Goal: Task Accomplishment & Management: Manage account settings

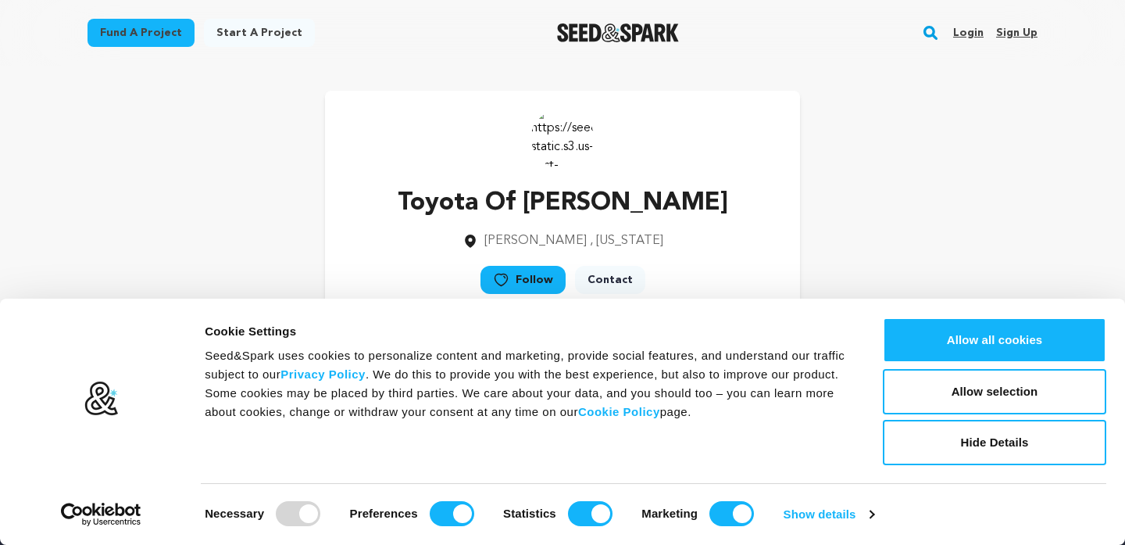
click at [964, 31] on link "Login" at bounding box center [968, 32] width 30 height 25
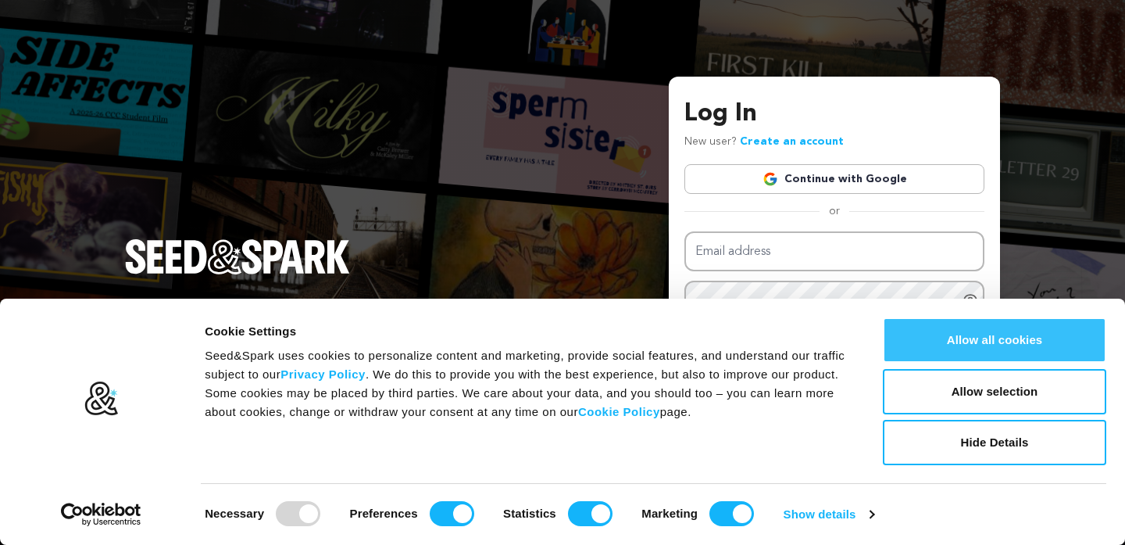
click at [1004, 349] on button "Allow all cookies" at bounding box center [994, 339] width 223 height 45
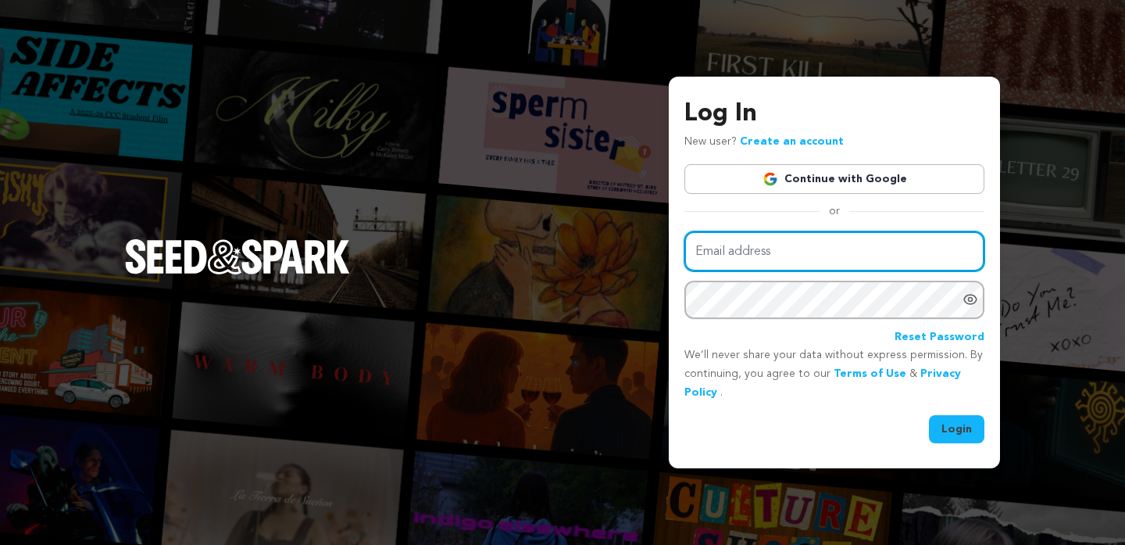
click at [760, 248] on input "Email address" at bounding box center [834, 251] width 300 height 40
paste input "localbusiness@toyotaofwarren.com"
type input "localbusiness@toyotaofwarren.com"
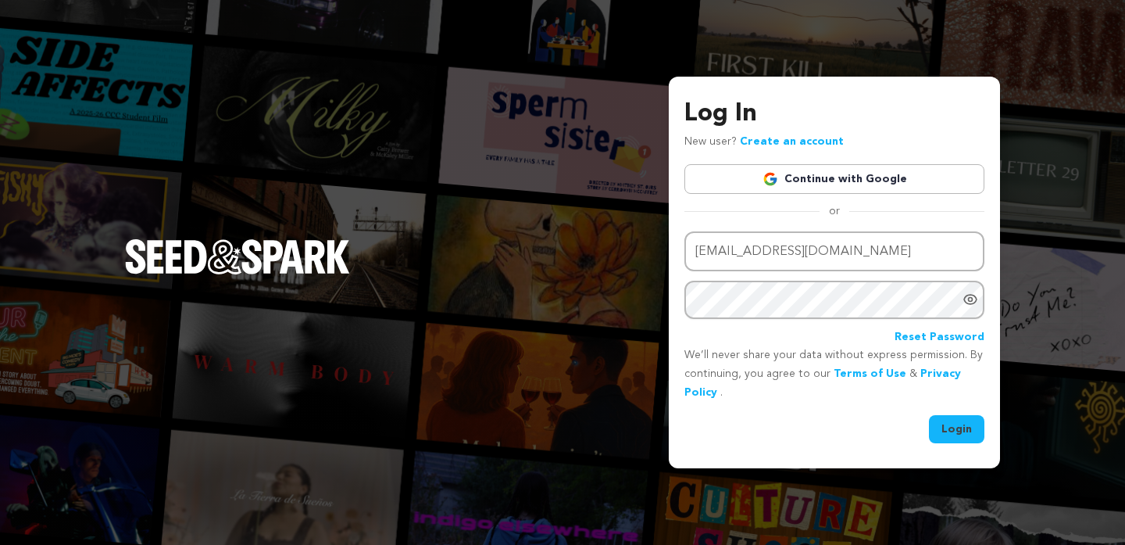
click at [967, 421] on button "Login" at bounding box center [956, 429] width 55 height 28
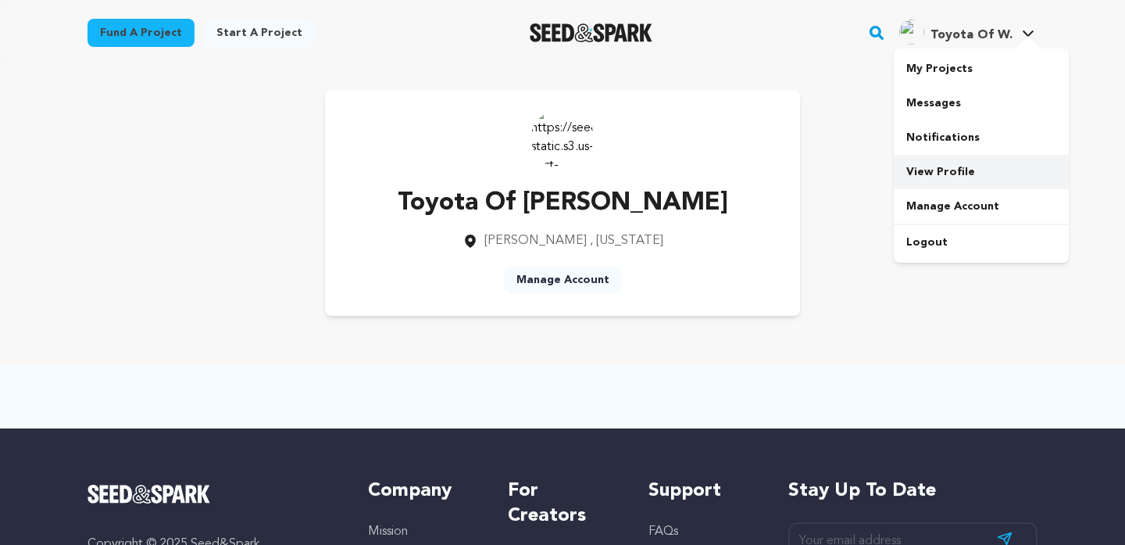
click at [946, 177] on link "View Profile" at bounding box center [981, 172] width 175 height 34
click at [946, 167] on link "View Profile" at bounding box center [981, 172] width 175 height 34
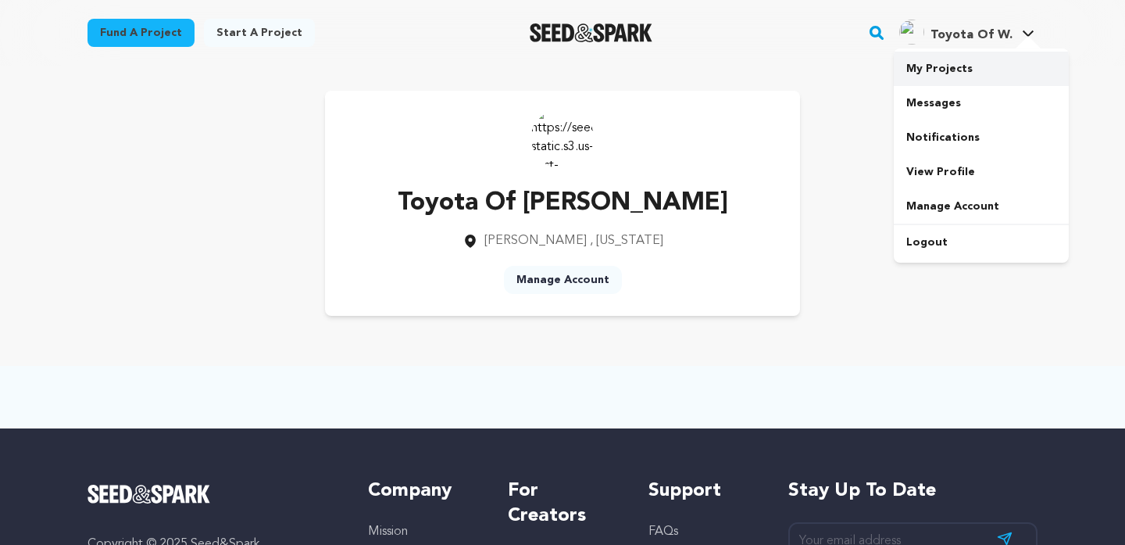
click at [953, 76] on link "My Projects" at bounding box center [981, 69] width 175 height 34
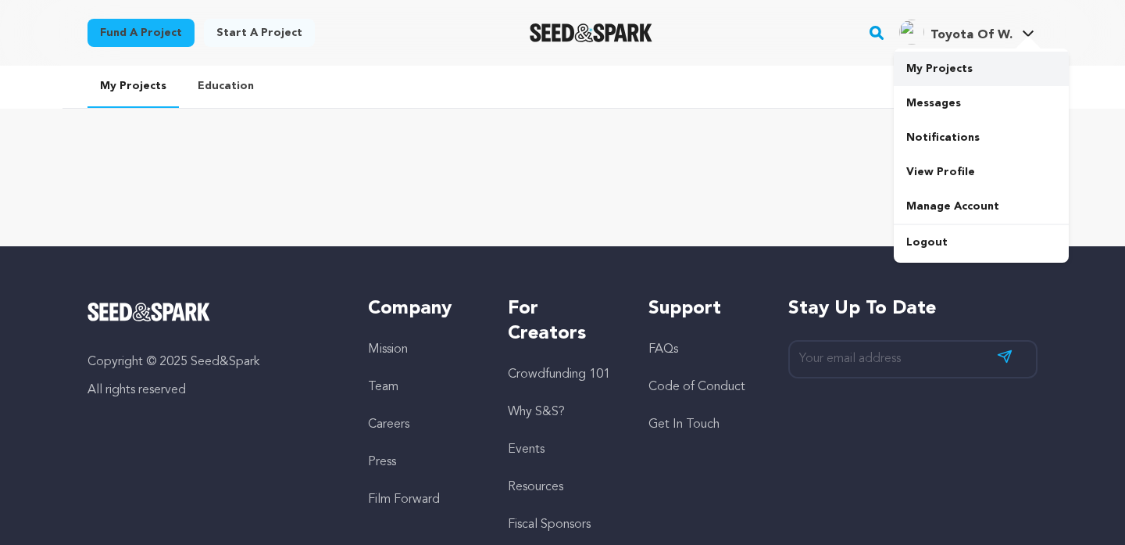
click at [953, 63] on link "My Projects" at bounding box center [981, 69] width 175 height 34
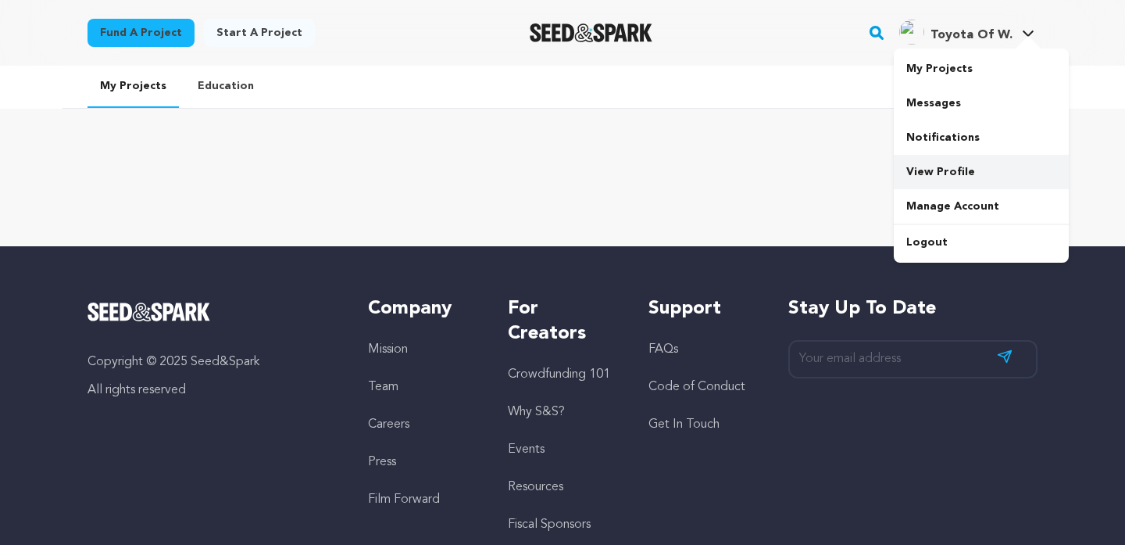
click at [956, 172] on link "View Profile" at bounding box center [981, 172] width 175 height 34
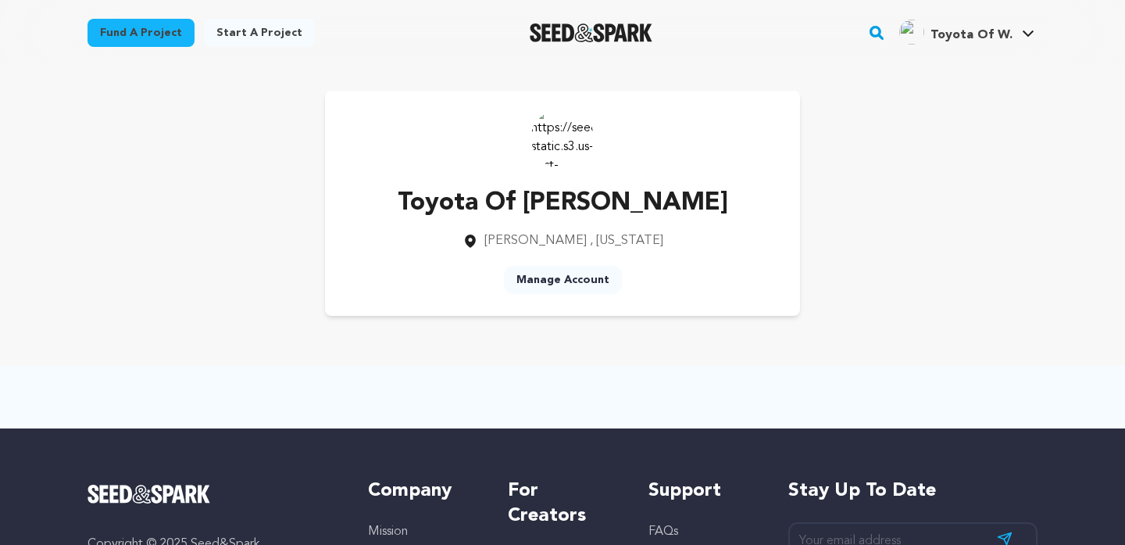
click at [562, 283] on link "Manage Account" at bounding box center [563, 280] width 118 height 28
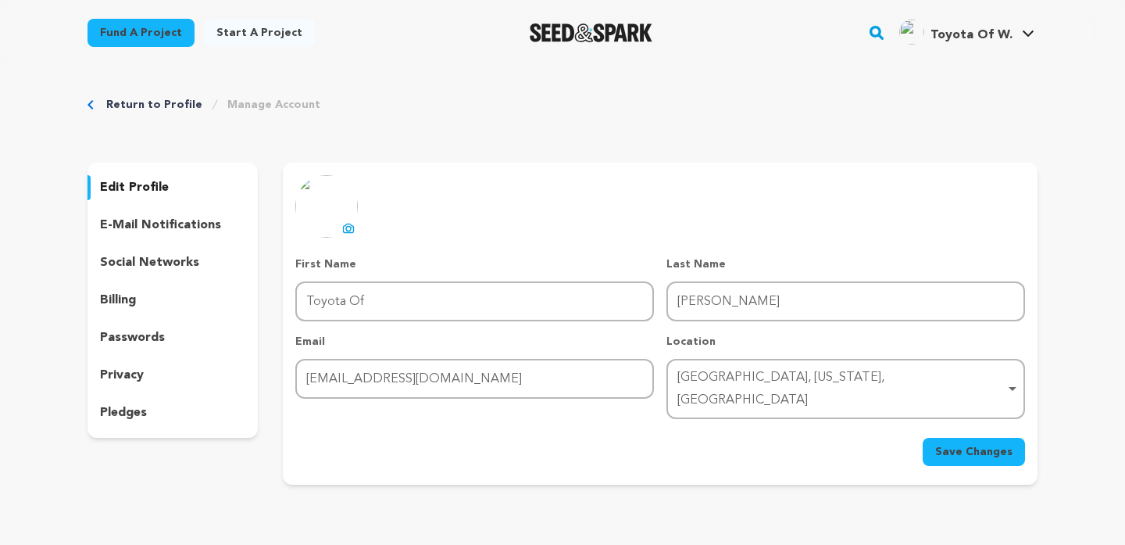
click at [346, 228] on icon at bounding box center [349, 229] width 6 height 5
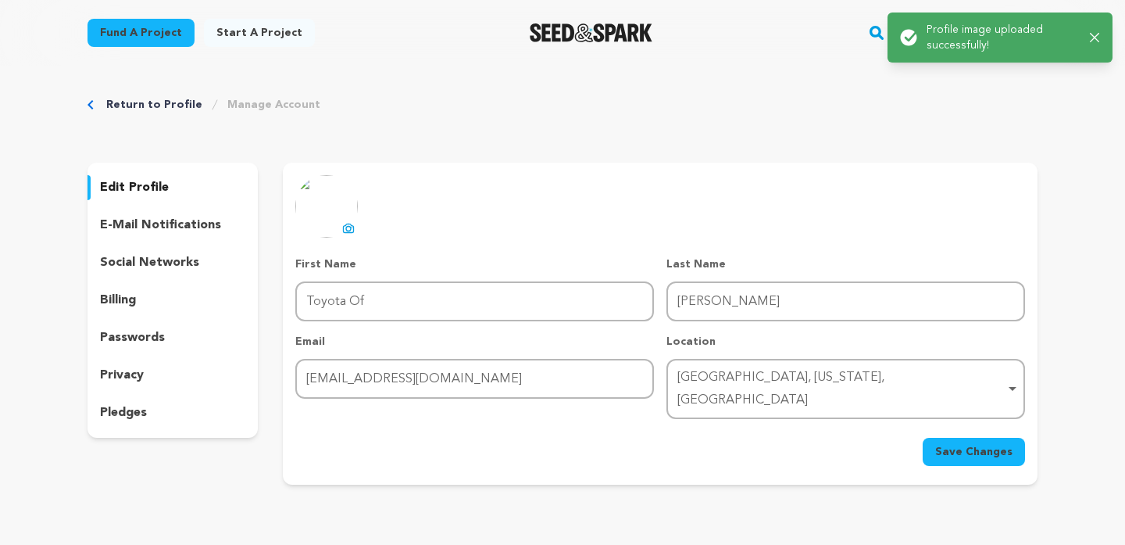
click at [960, 444] on span "Save Changes" at bounding box center [973, 452] width 77 height 16
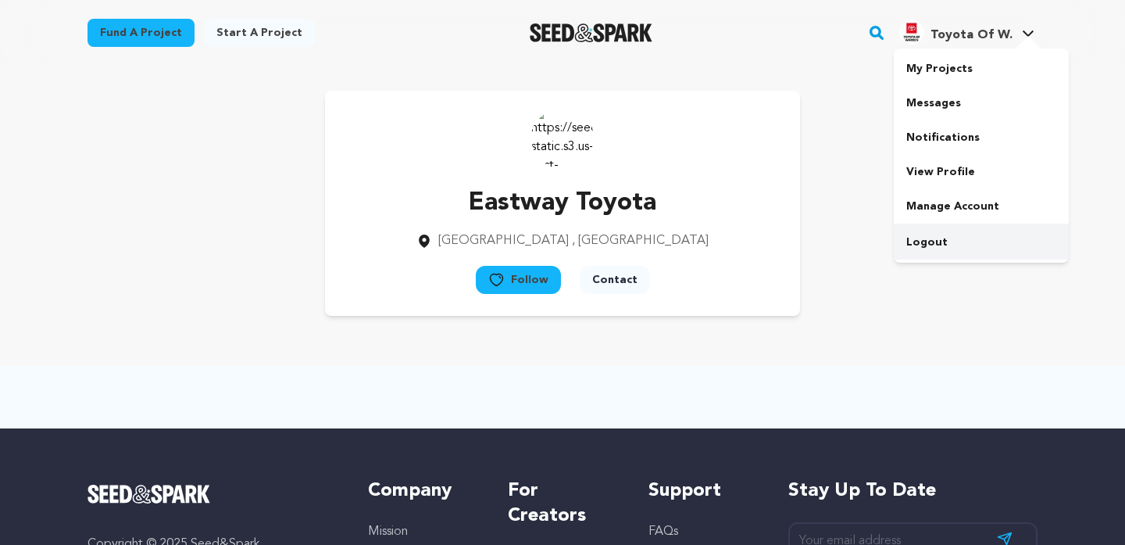
click at [927, 245] on link "Logout" at bounding box center [981, 242] width 175 height 34
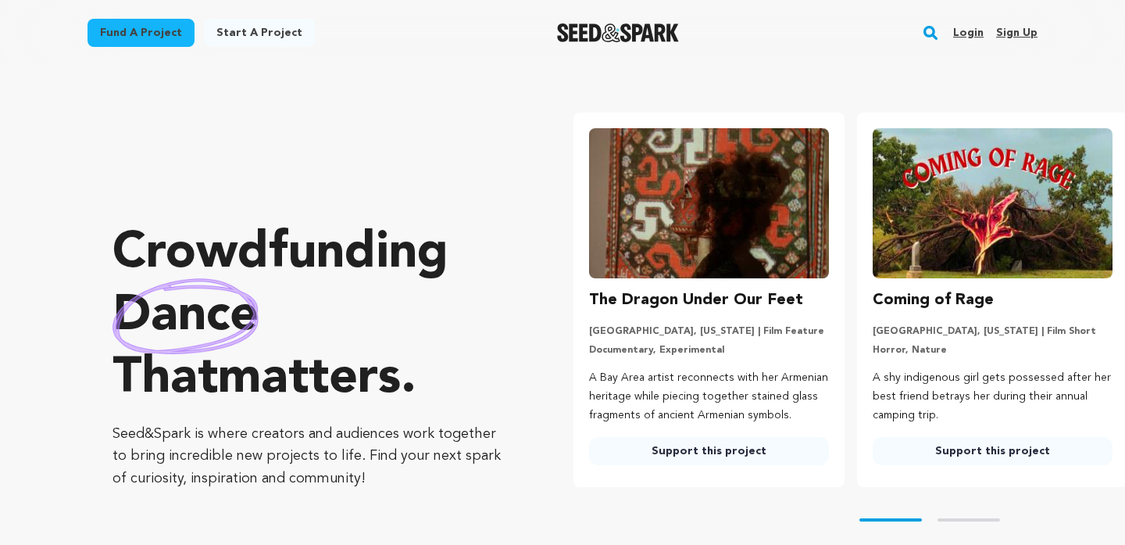
click at [968, 30] on link "Login" at bounding box center [968, 32] width 30 height 25
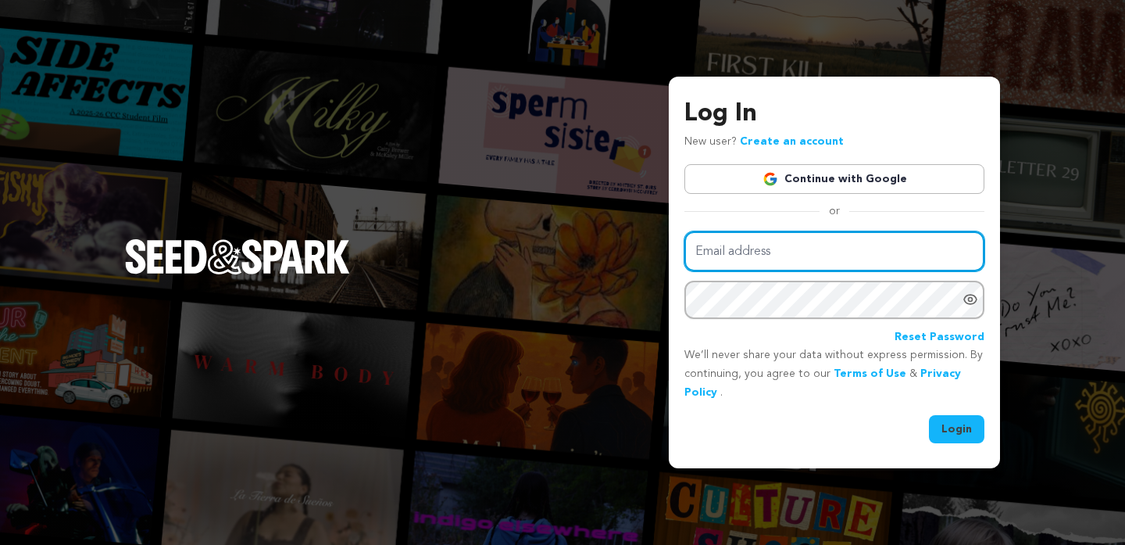
click at [731, 249] on input "Email address" at bounding box center [834, 251] width 300 height 40
paste input "localbusiness@eastwaytoyota.com"
type input "[EMAIL_ADDRESS][DOMAIN_NAME]"
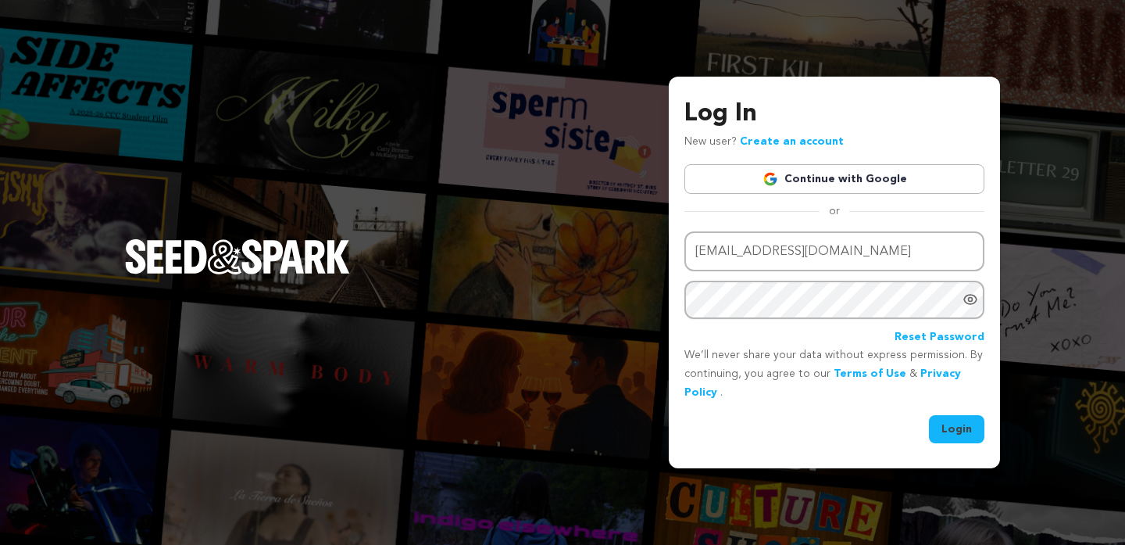
click at [953, 429] on button "Login" at bounding box center [956, 429] width 55 height 28
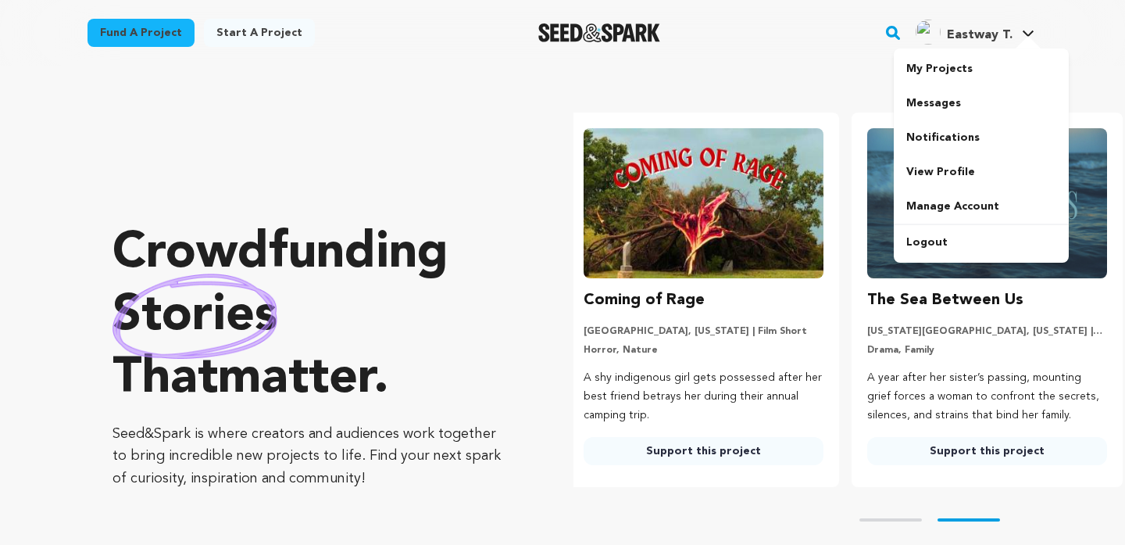
scroll to position [0, 296]
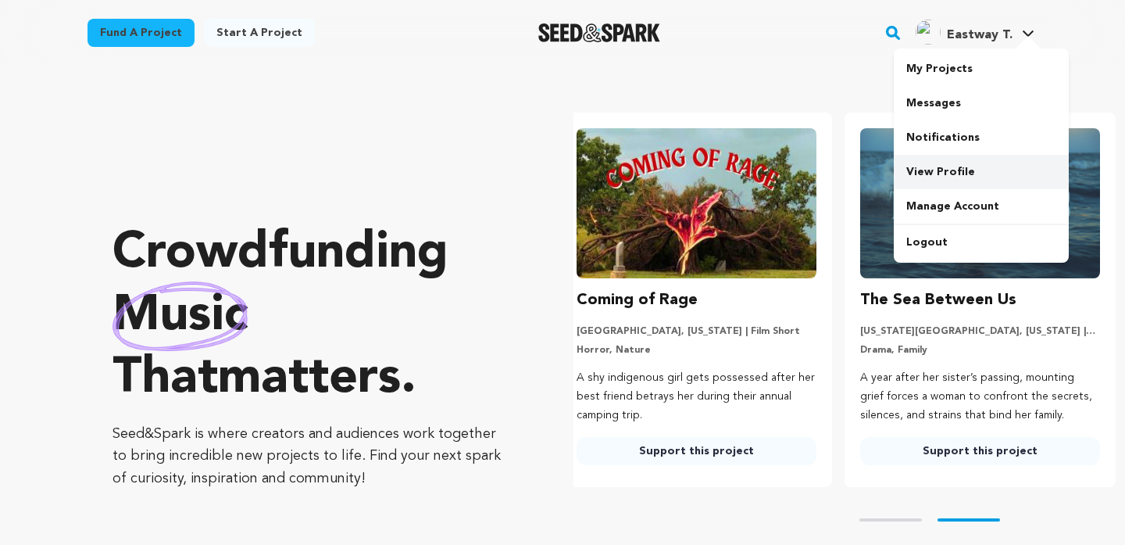
click at [953, 161] on link "View Profile" at bounding box center [981, 172] width 175 height 34
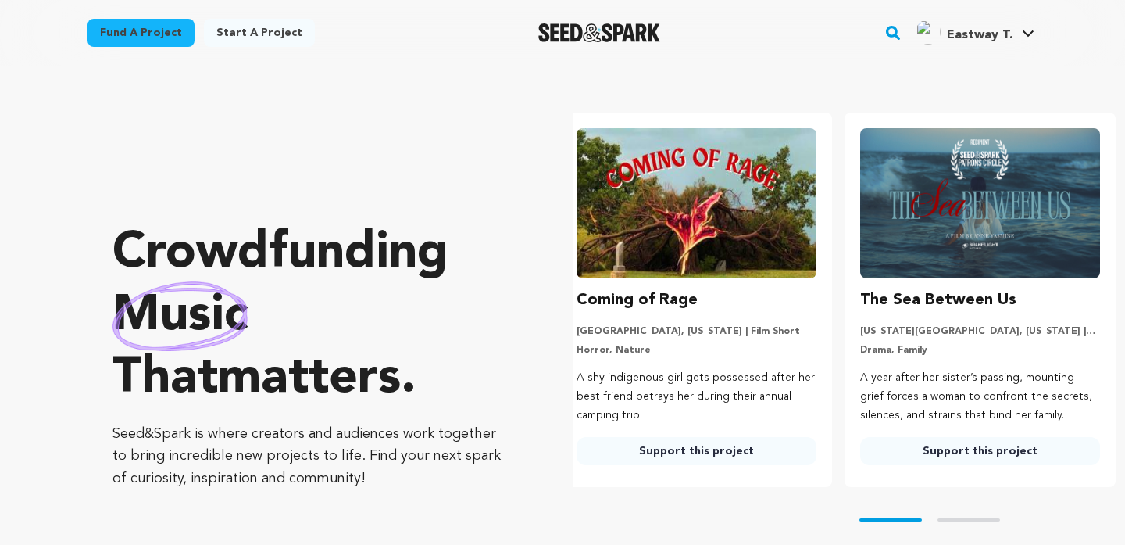
scroll to position [0, 170]
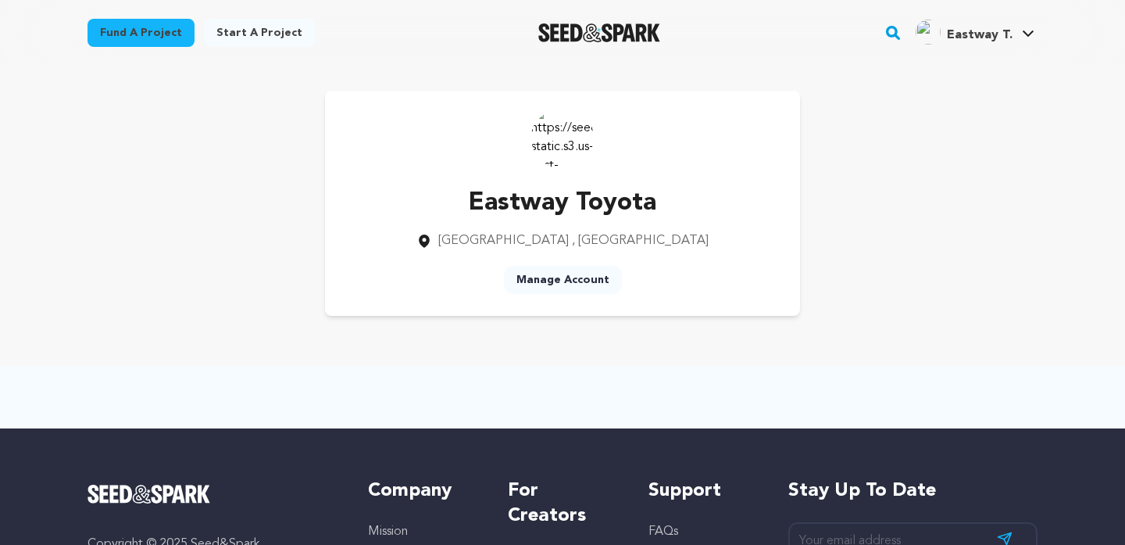
click at [569, 277] on link "Manage Account" at bounding box center [563, 280] width 118 height 28
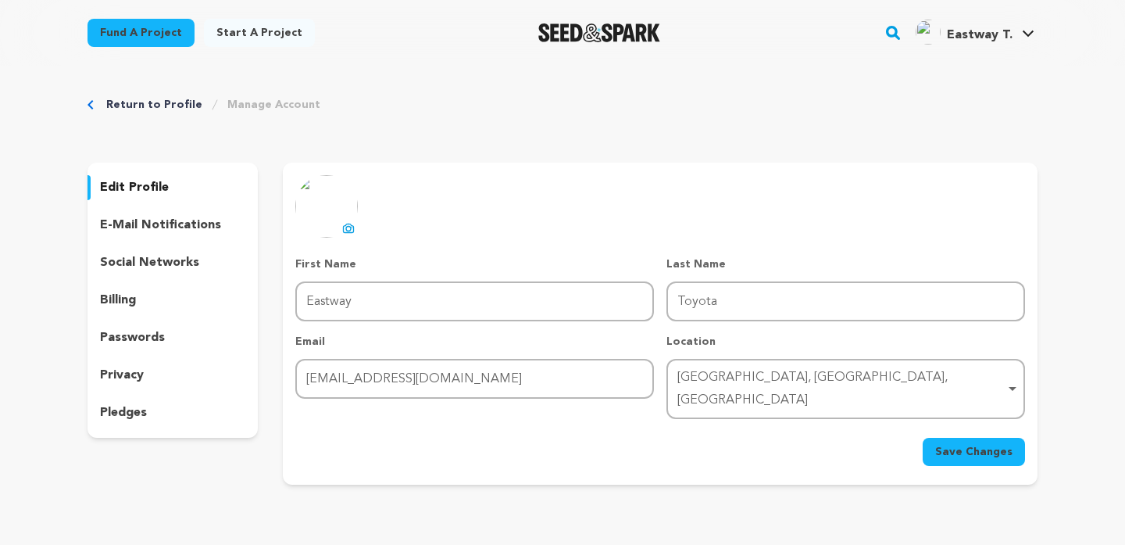
click at [354, 228] on button "uploading spinner upload profile image" at bounding box center [348, 228] width 19 height 19
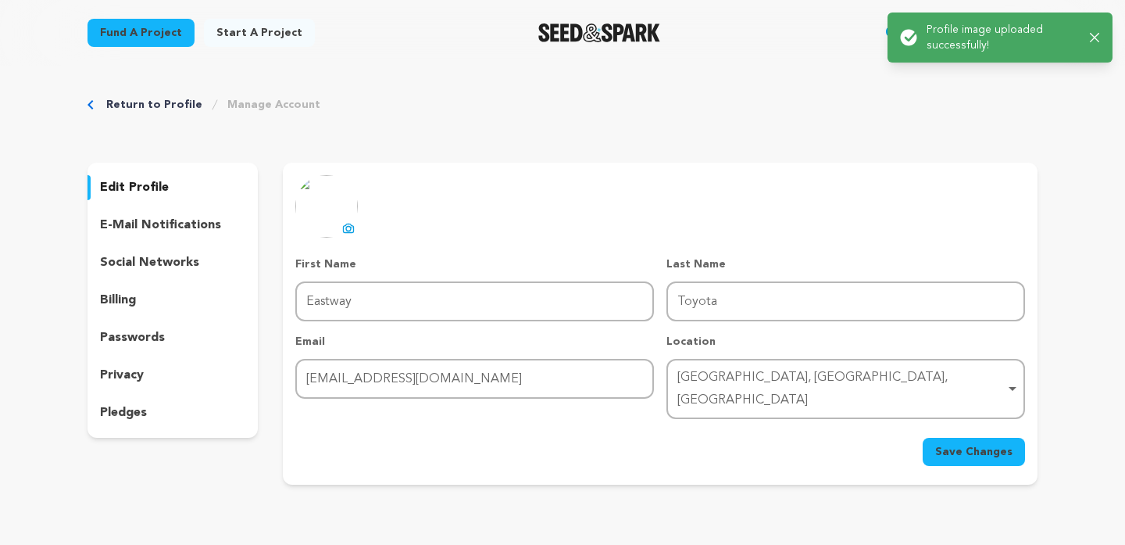
click at [954, 444] on span "Save Changes" at bounding box center [973, 452] width 77 height 16
